Goal: Navigation & Orientation: Go to known website

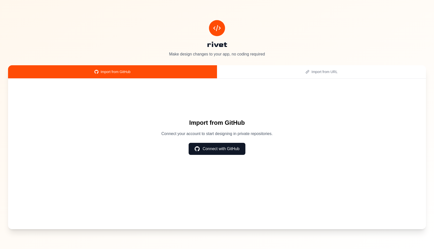
click at [234, 49] on div "rivet Make design changes to your app, no coding required" at bounding box center [217, 38] width 418 height 37
